Goal: Information Seeking & Learning: Find specific fact

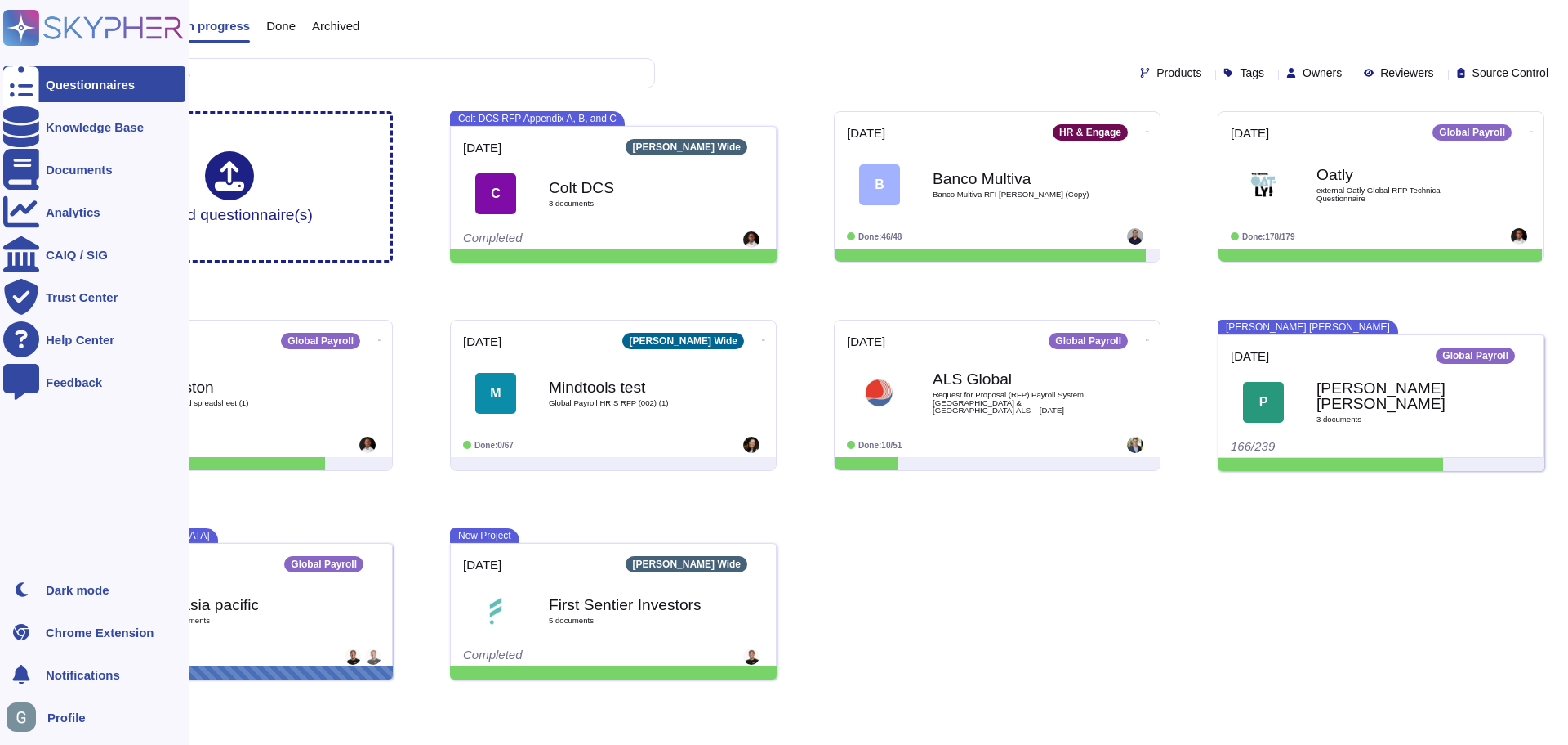
click at [75, 716] on span "Profile" at bounding box center [66, 717] width 38 height 13
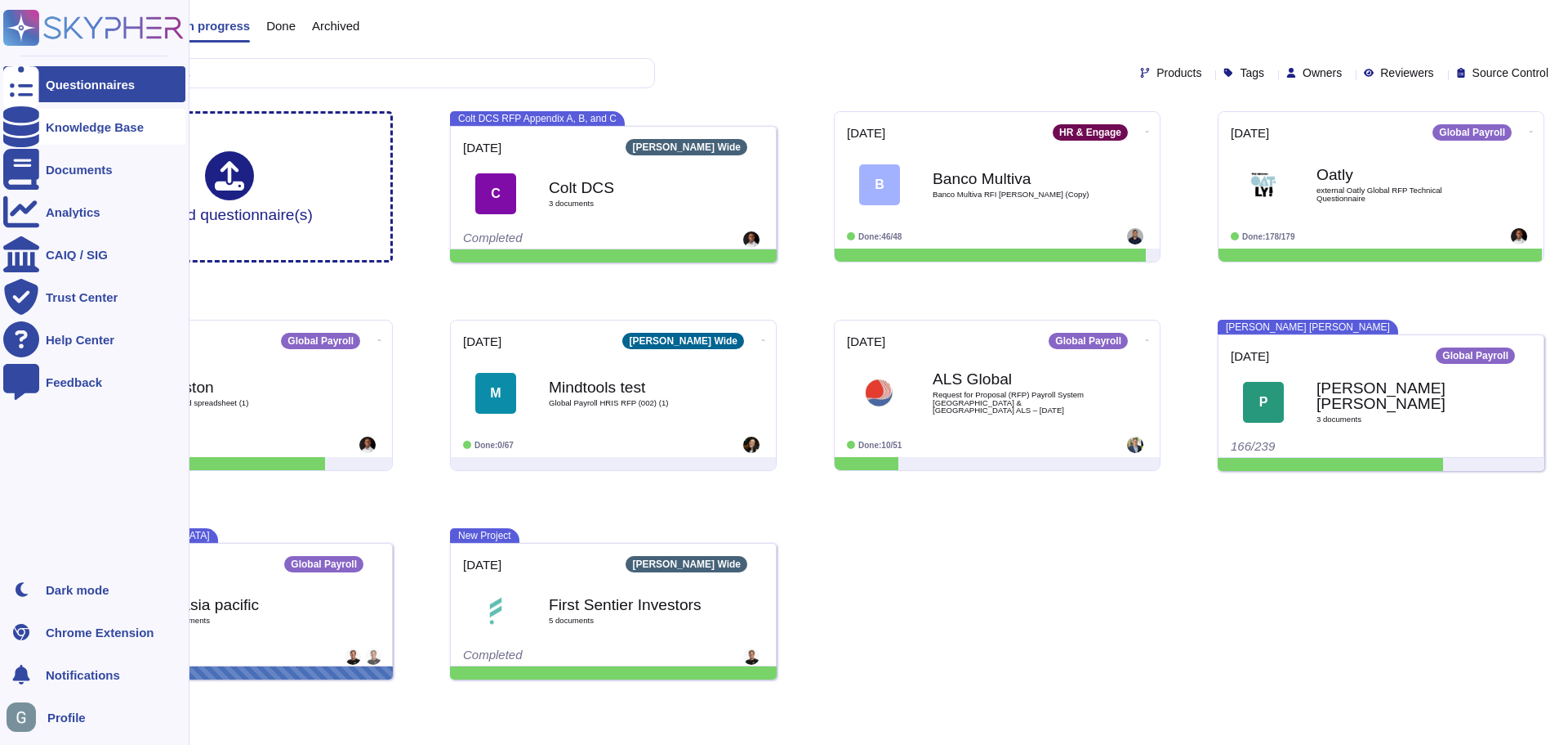
click at [85, 128] on div "Knowledge Base" at bounding box center [94, 126] width 98 height 13
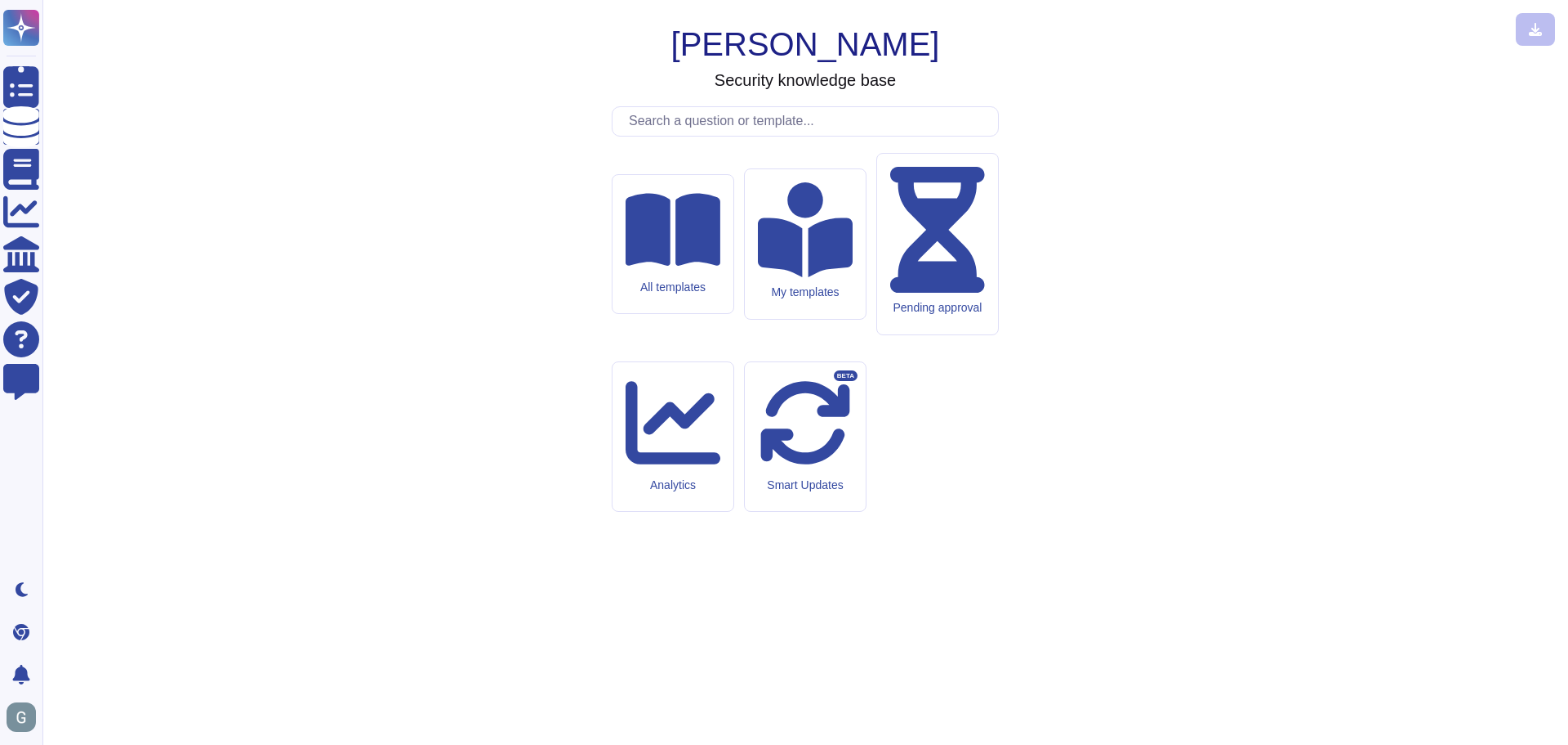
click at [709, 135] on input "text" at bounding box center [810, 121] width 377 height 28
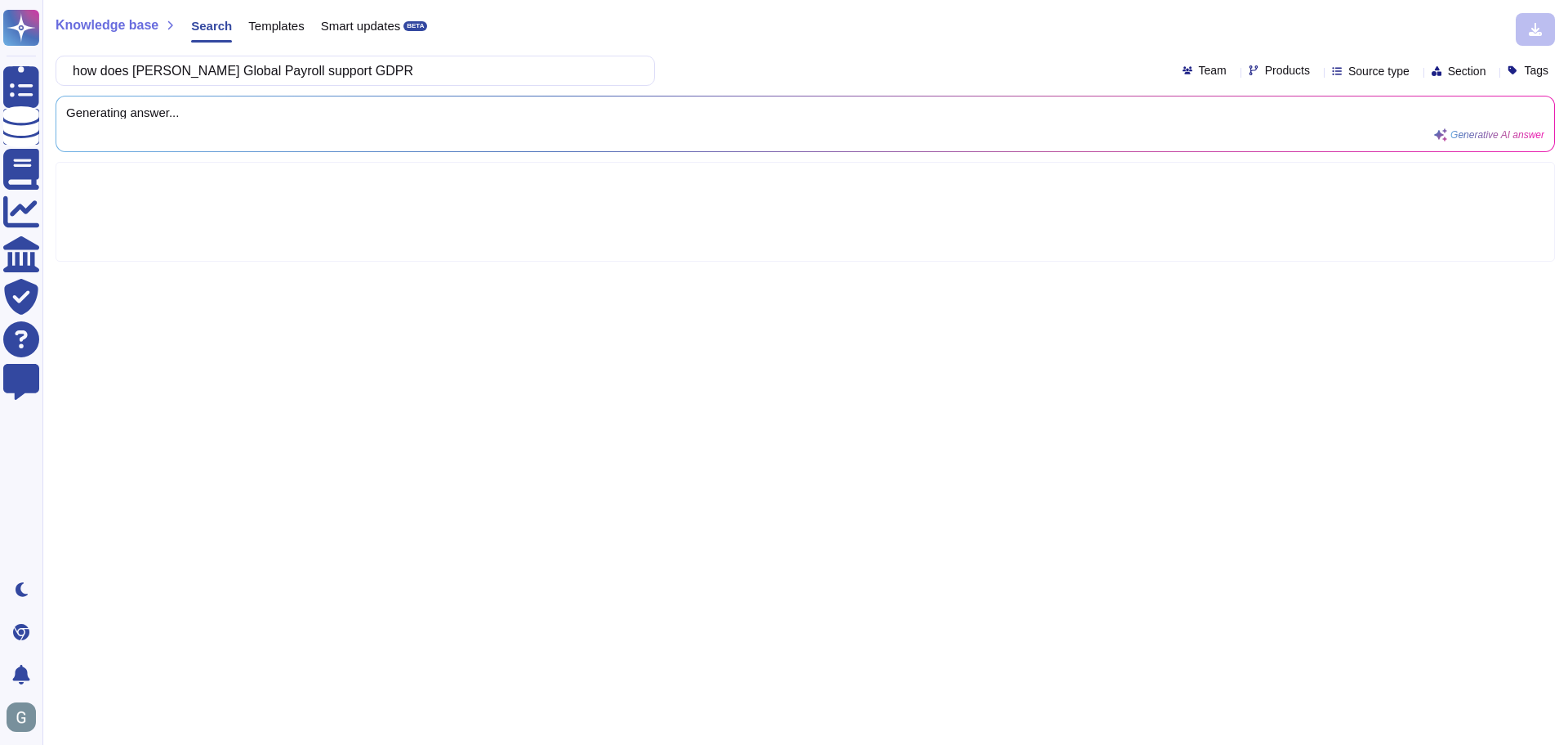
type input "how does [PERSON_NAME] Global Payroll support GDPR"
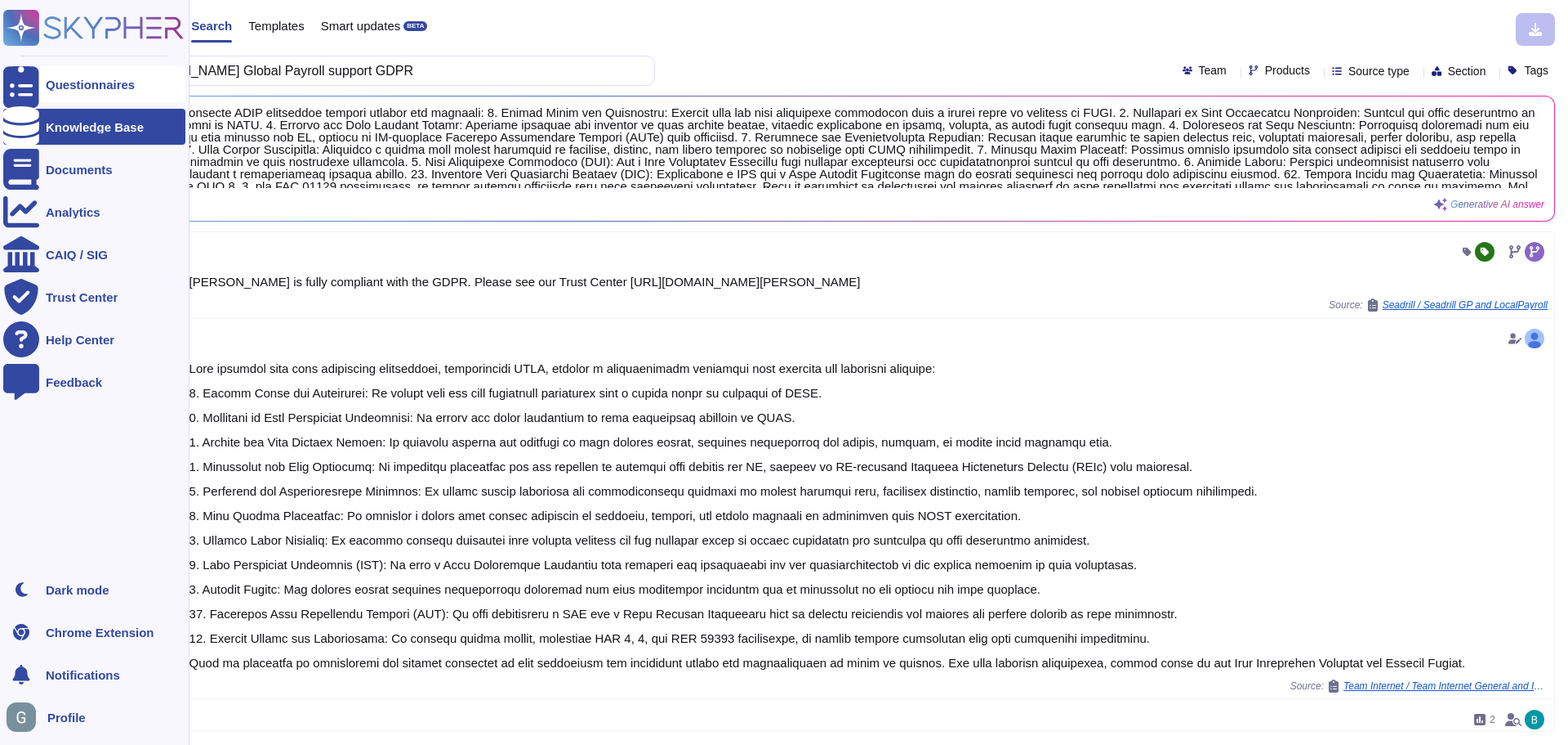
drag, startPoint x: 363, startPoint y: 75, endPoint x: 5, endPoint y: 74, distance: 358.0
click at [5, 74] on div "Questionnaires Knowledge Base Documents Analytics CAIQ / SIG Trust Center Help …" at bounding box center [784, 372] width 1568 height 745
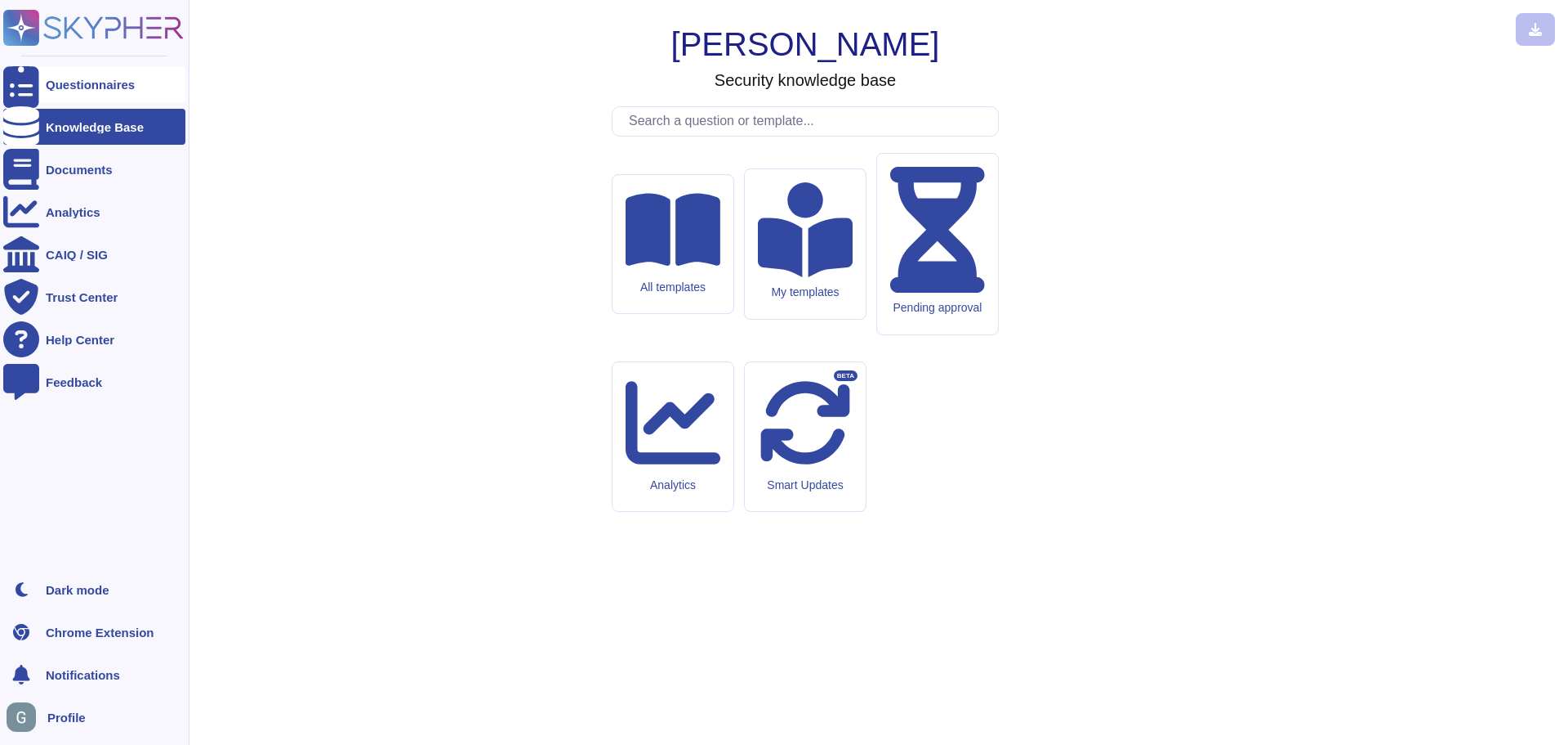
click at [100, 87] on div "Questionnaires" at bounding box center [90, 85] width 89 height 13
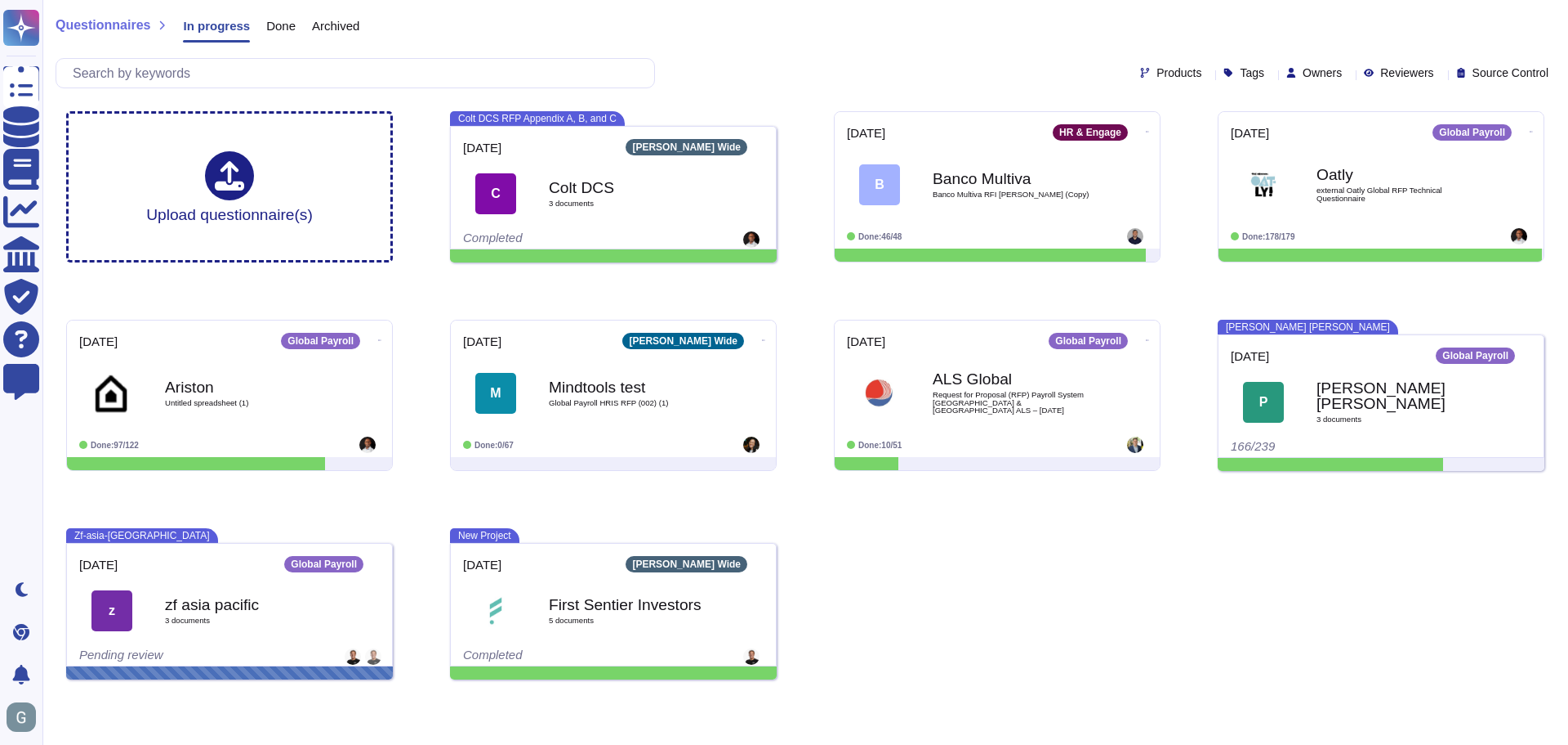
click at [1203, 618] on div "Upload questionnaire(s) Colt DCS RFP Appendix A, B, and C 2025-08-19 Deel Wide …" at bounding box center [806, 395] width 1505 height 594
click at [1164, 642] on div "Upload questionnaire(s) Colt DCS RFP Appendix A, B, and C 2025-08-19 Deel Wide …" at bounding box center [806, 395] width 1505 height 594
click at [203, 74] on input "text" at bounding box center [359, 73] width 590 height 28
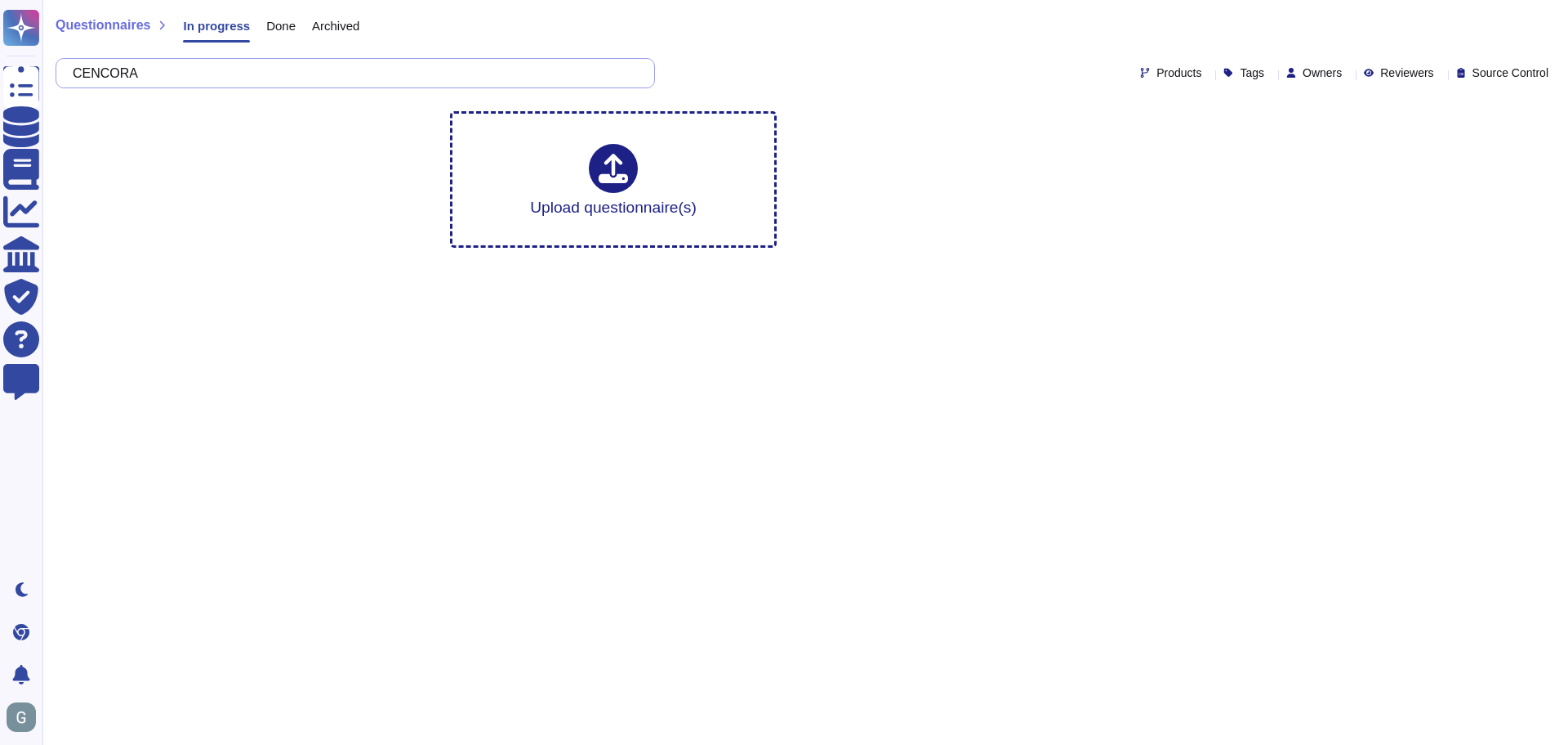
type input "CENCORA"
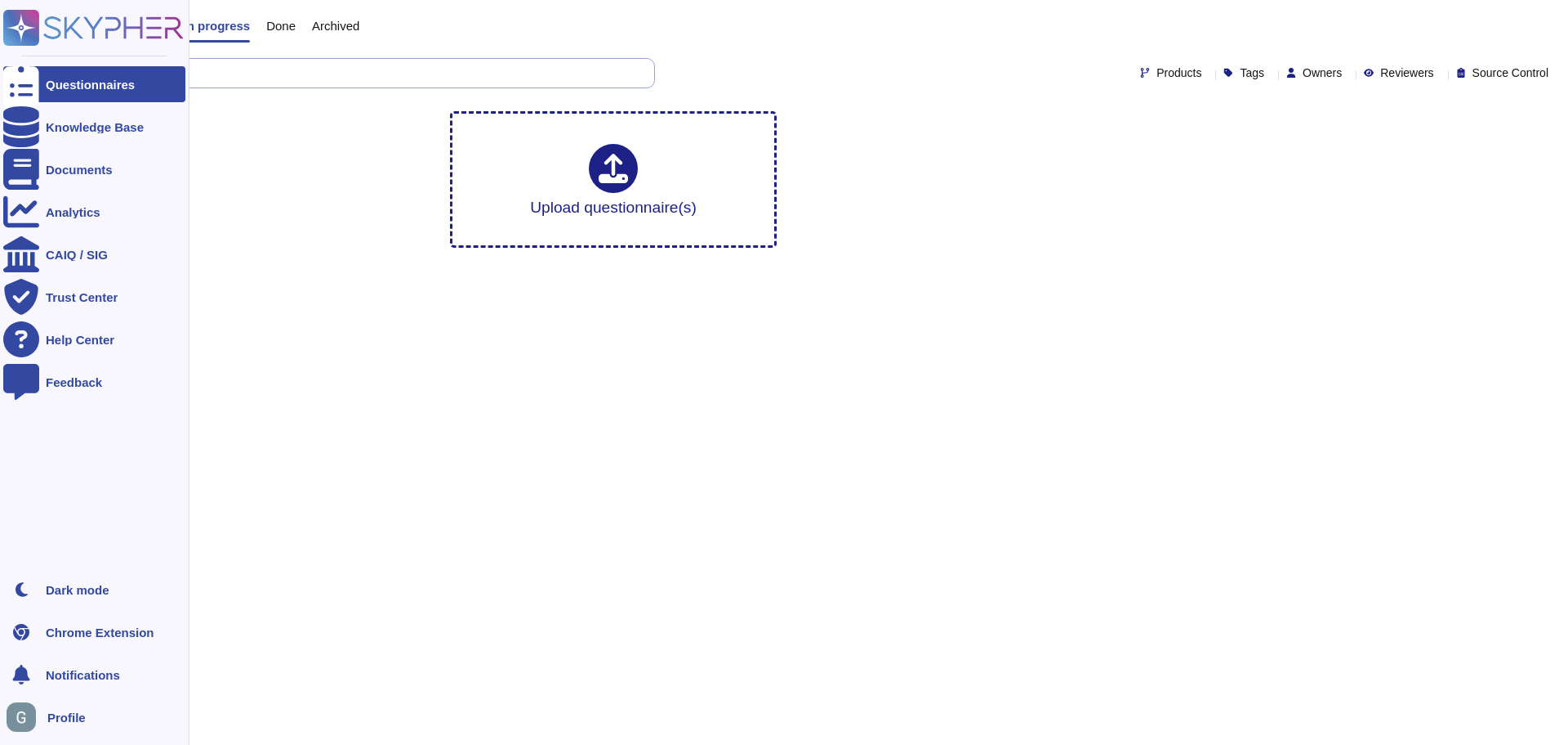
drag, startPoint x: 142, startPoint y: 68, endPoint x: 40, endPoint y: 52, distance: 103.2
click at [49, 60] on div "Questionnaires In progress Done Archived CENCORA Products Tags Owners Reviewers…" at bounding box center [806, 49] width 1526 height 98
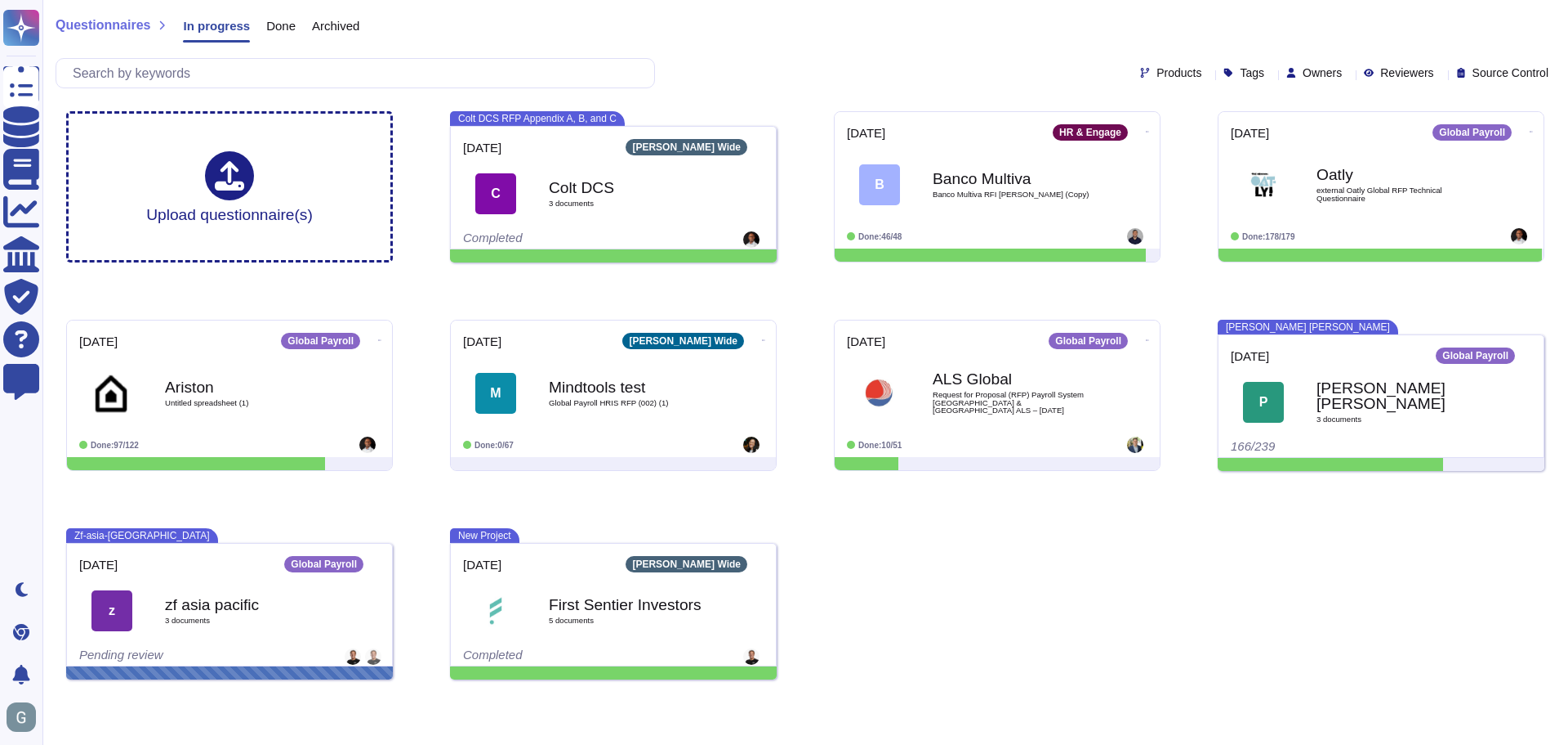
click at [1072, 592] on div "Upload questionnaire(s) Colt DCS RFP Appendix A, B, and C 2025-08-19 Deel Wide …" at bounding box center [806, 395] width 1505 height 594
click at [1034, 627] on div "Upload questionnaire(s) Colt DCS RFP Appendix A, B, and C 2025-08-19 Deel Wide …" at bounding box center [806, 395] width 1505 height 594
